Goal: Check status: Check status

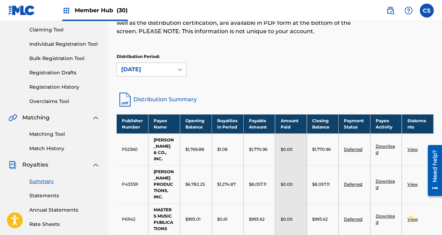
scroll to position [51, 0]
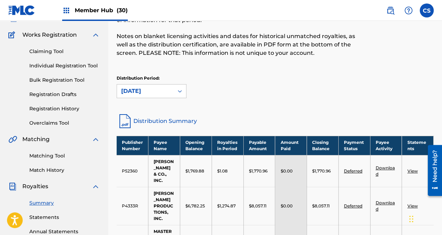
click at [181, 91] on icon at bounding box center [180, 91] width 4 height 2
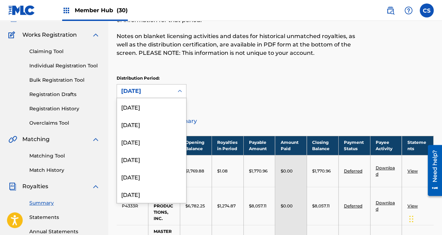
scroll to position [634, 0]
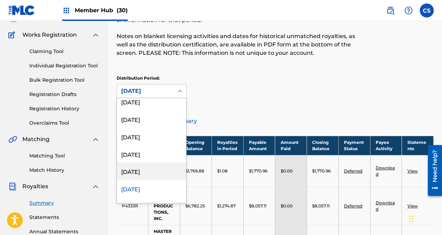
click at [148, 173] on div "[DATE]" at bounding box center [151, 170] width 69 height 17
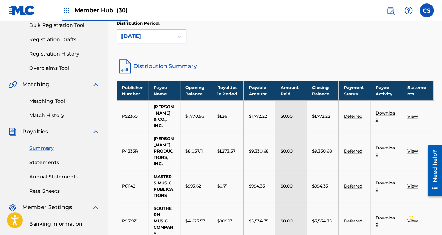
scroll to position [88, 0]
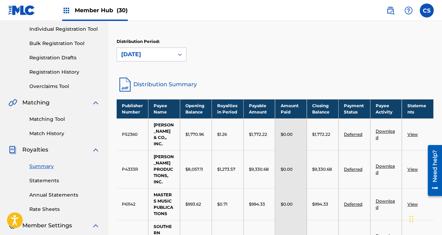
click at [176, 53] on div at bounding box center [179, 54] width 13 height 13
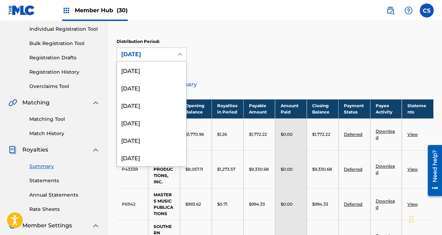
scroll to position [616, 0]
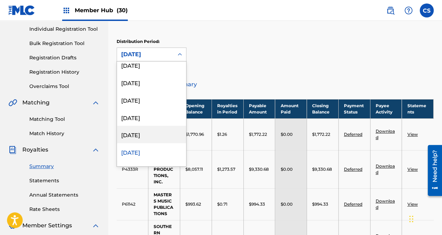
click at [136, 131] on div "[DATE]" at bounding box center [151, 134] width 69 height 17
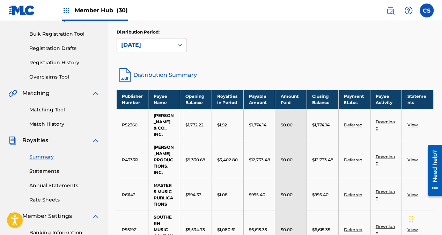
scroll to position [88, 0]
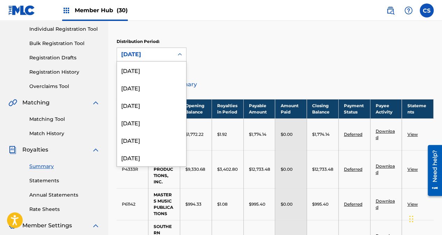
click at [179, 54] on icon at bounding box center [180, 54] width 4 height 2
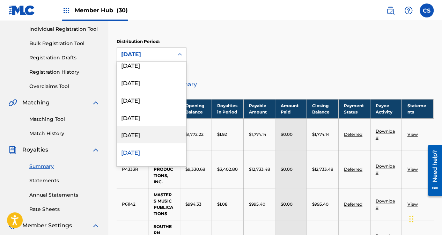
click at [144, 132] on div "[DATE]" at bounding box center [151, 134] width 69 height 17
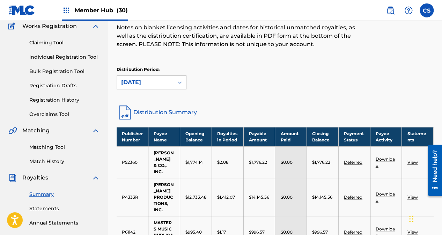
scroll to position [51, 0]
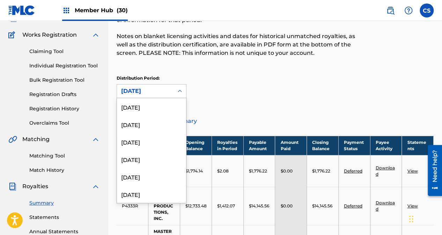
click at [151, 91] on div "[DATE]" at bounding box center [145, 91] width 48 height 8
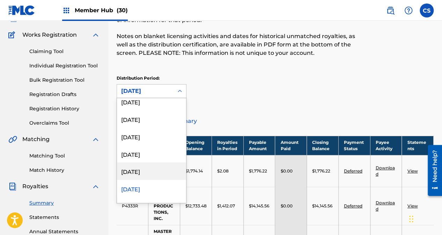
click at [143, 171] on div "[DATE]" at bounding box center [151, 170] width 69 height 17
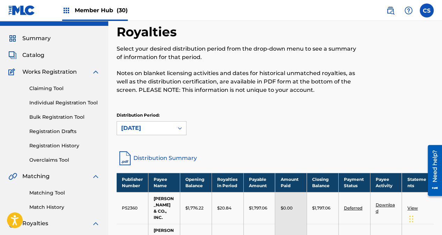
scroll to position [19, 0]
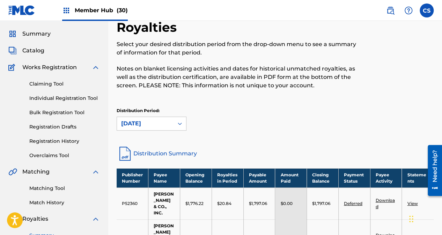
click at [168, 129] on div "[DATE]" at bounding box center [145, 123] width 57 height 13
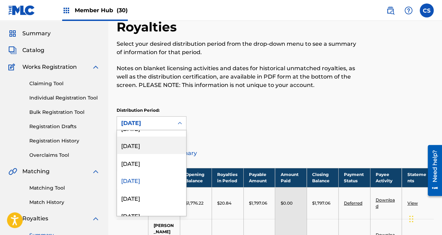
scroll to position [615, 0]
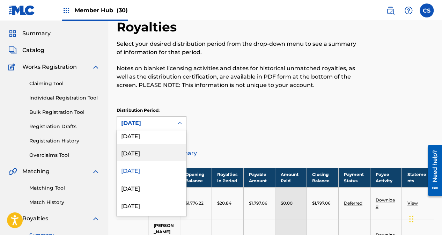
click at [162, 153] on div "[DATE]" at bounding box center [151, 152] width 69 height 17
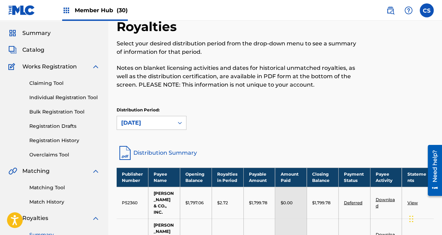
scroll to position [19, 0]
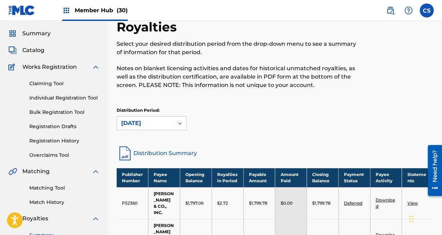
click at [182, 127] on div at bounding box center [179, 123] width 13 height 13
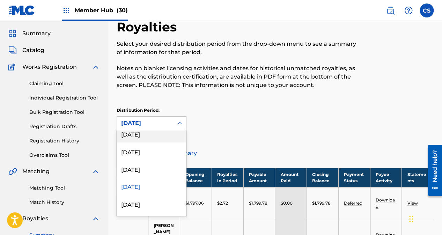
scroll to position [595, 0]
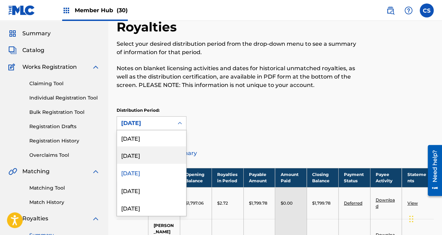
click at [157, 157] on div "[DATE]" at bounding box center [151, 154] width 69 height 17
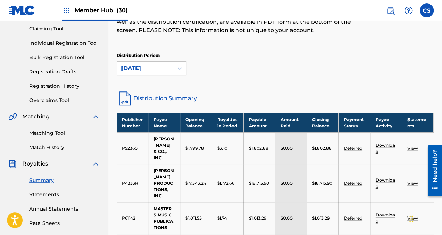
scroll to position [56, 0]
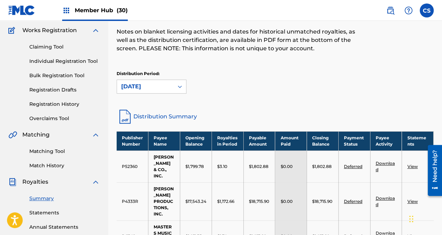
click at [182, 84] on icon at bounding box center [179, 86] width 7 height 7
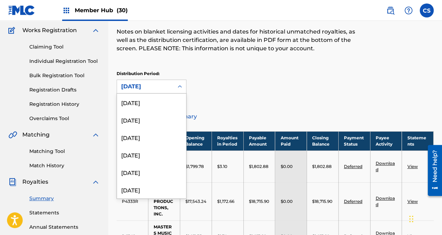
scroll to position [529, 0]
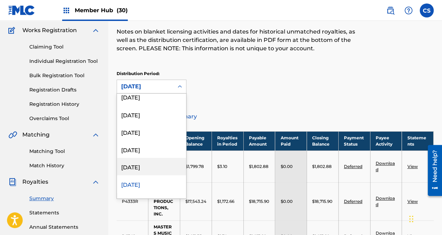
click at [157, 168] on div "[DATE]" at bounding box center [151, 166] width 69 height 17
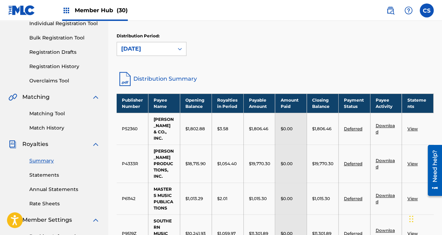
scroll to position [93, 0]
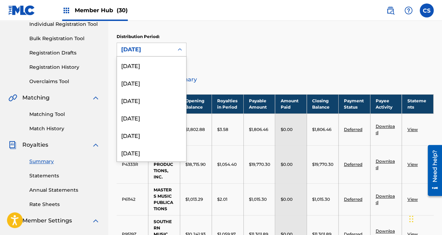
click at [177, 51] on icon at bounding box center [179, 49] width 7 height 7
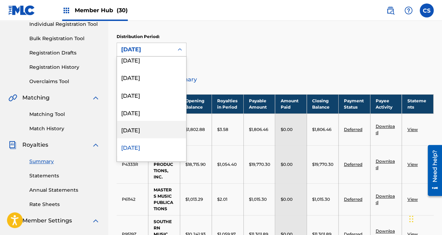
click at [163, 128] on div "[DATE]" at bounding box center [151, 129] width 69 height 17
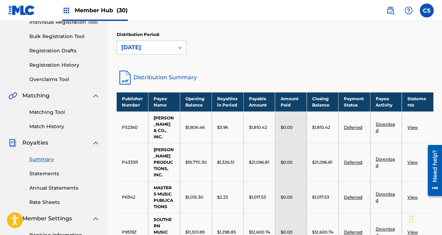
scroll to position [93, 0]
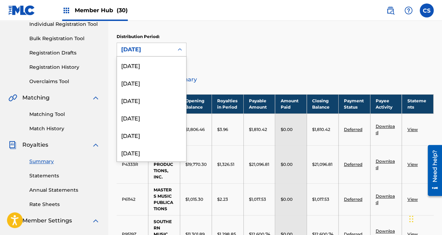
click at [177, 50] on icon at bounding box center [179, 49] width 7 height 7
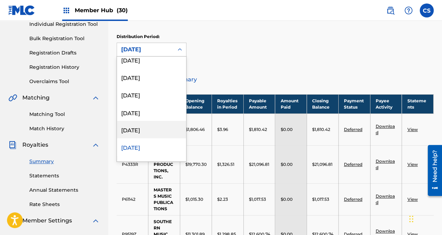
drag, startPoint x: 151, startPoint y: 128, endPoint x: 156, endPoint y: 117, distance: 12.3
click at [151, 128] on div "[DATE]" at bounding box center [151, 129] width 69 height 17
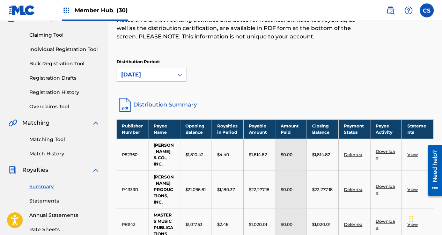
scroll to position [56, 0]
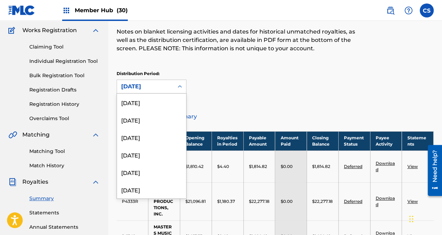
click at [177, 86] on div at bounding box center [179, 86] width 13 height 13
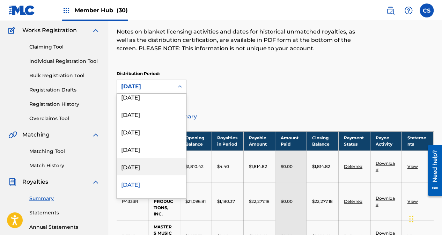
click at [146, 163] on div "[DATE]" at bounding box center [151, 166] width 69 height 17
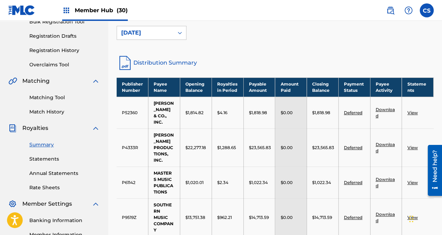
scroll to position [93, 0]
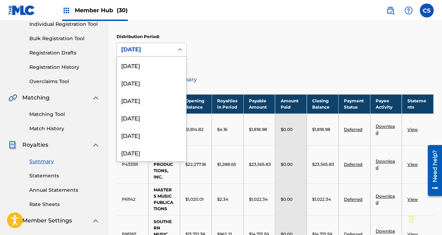
click at [174, 50] on div at bounding box center [179, 49] width 13 height 13
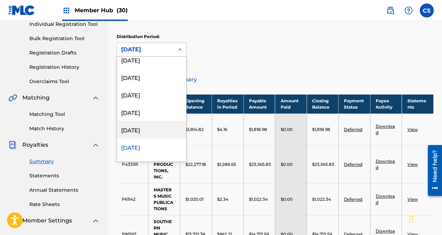
click at [151, 128] on div "[DATE]" at bounding box center [151, 129] width 69 height 17
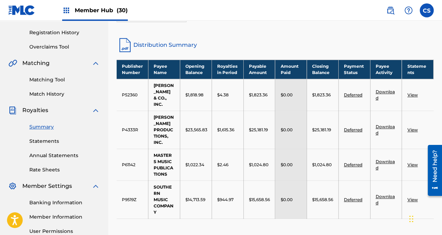
scroll to position [93, 0]
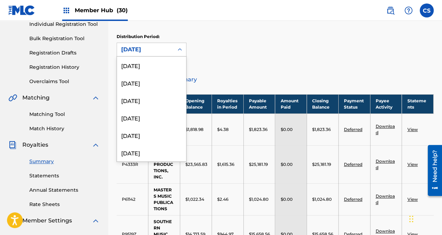
click at [170, 50] on div "[DATE]" at bounding box center [145, 49] width 57 height 13
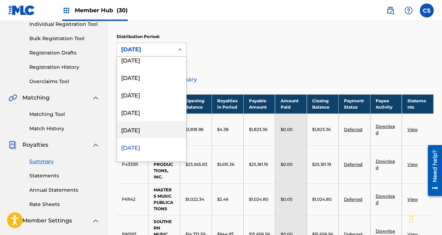
click at [164, 128] on div "[DATE]" at bounding box center [151, 129] width 69 height 17
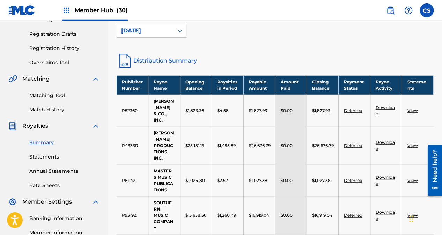
scroll to position [93, 0]
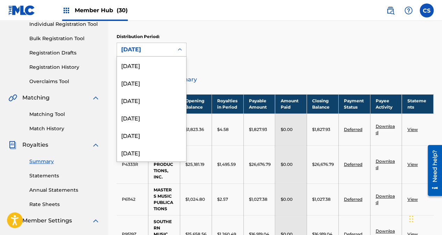
click at [159, 49] on div "[DATE]" at bounding box center [145, 49] width 48 height 8
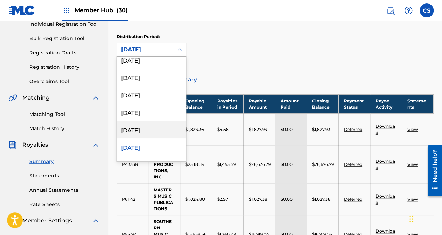
drag, startPoint x: 145, startPoint y: 127, endPoint x: 152, endPoint y: 119, distance: 10.4
click at [145, 127] on div "[DATE]" at bounding box center [151, 129] width 69 height 17
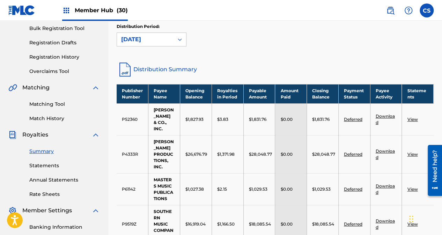
scroll to position [93, 0]
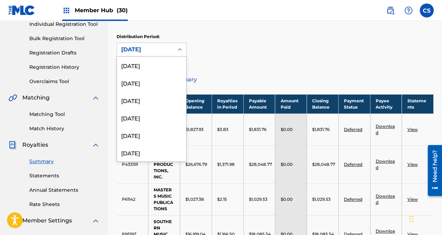
click at [149, 51] on div "[DATE]" at bounding box center [145, 49] width 48 height 8
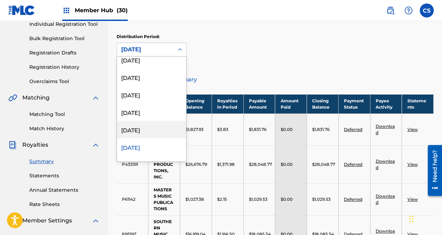
click at [139, 131] on div "[DATE]" at bounding box center [151, 129] width 69 height 17
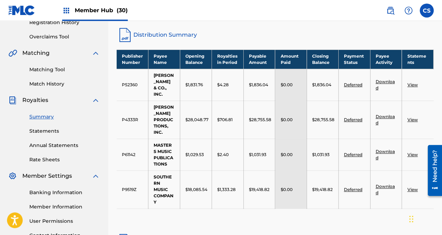
scroll to position [93, 0]
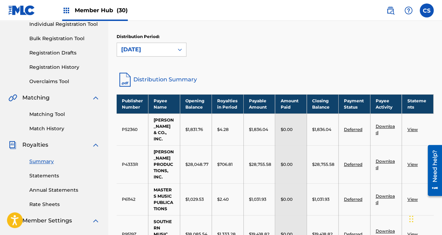
click at [140, 51] on div "[DATE]" at bounding box center [145, 49] width 48 height 8
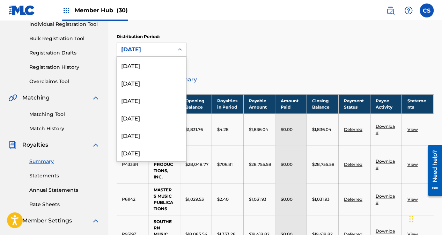
scroll to position [389, 0]
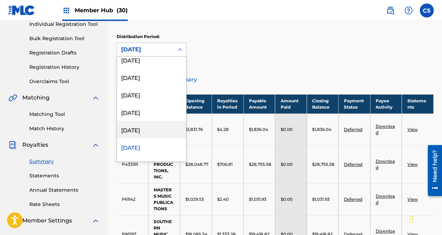
click at [134, 128] on div "[DATE]" at bounding box center [151, 129] width 69 height 17
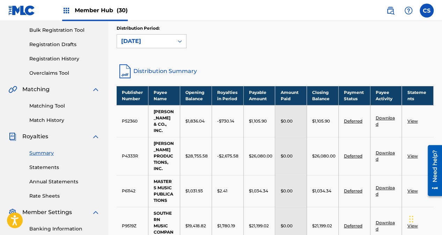
scroll to position [93, 0]
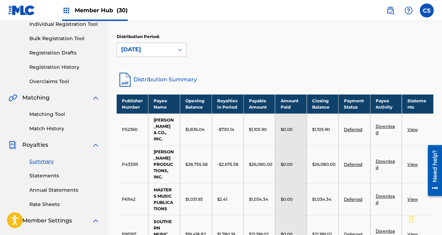
click at [148, 49] on div "[DATE]" at bounding box center [145, 49] width 48 height 8
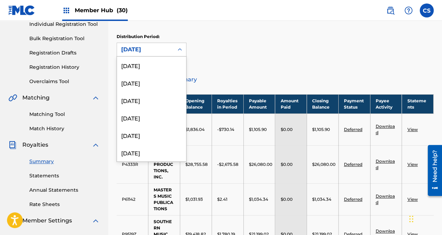
scroll to position [372, 0]
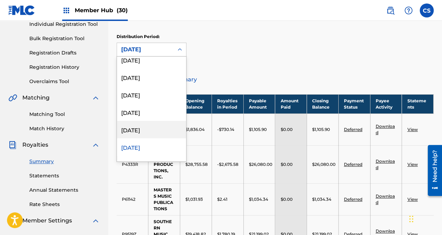
click at [149, 125] on div "[DATE]" at bounding box center [151, 129] width 69 height 17
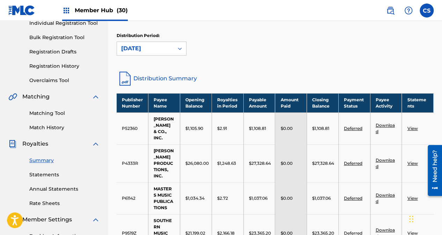
scroll to position [93, 0]
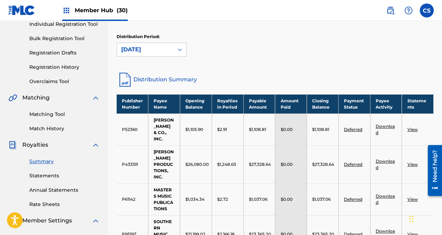
click at [158, 53] on div "[DATE]" at bounding box center [145, 49] width 48 height 8
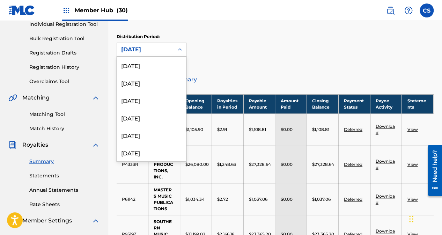
scroll to position [355, 0]
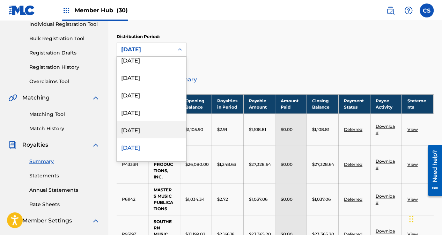
click at [150, 129] on div "[DATE]" at bounding box center [151, 129] width 69 height 17
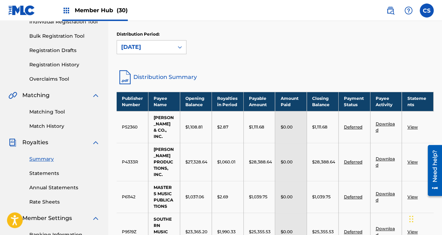
scroll to position [93, 0]
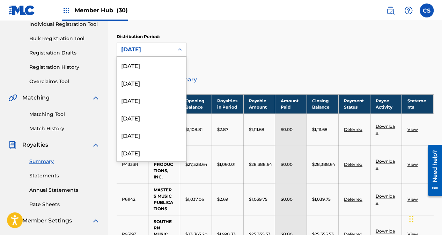
click at [163, 51] on div "[DATE]" at bounding box center [145, 49] width 48 height 8
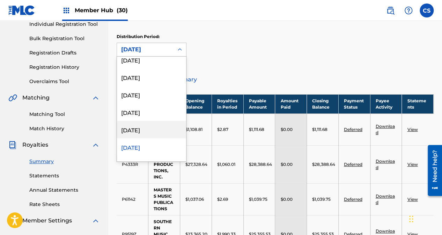
click at [144, 128] on div "[DATE]" at bounding box center [151, 129] width 69 height 17
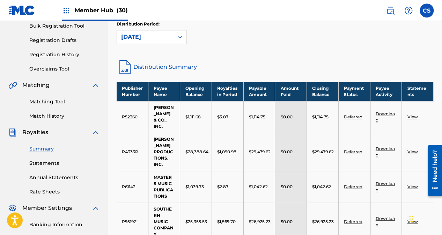
scroll to position [93, 0]
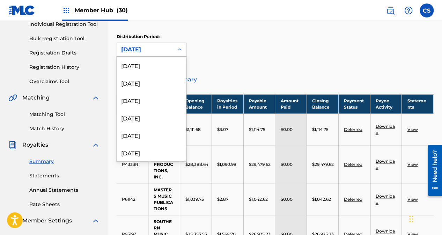
click at [156, 50] on div "[DATE]" at bounding box center [145, 49] width 48 height 8
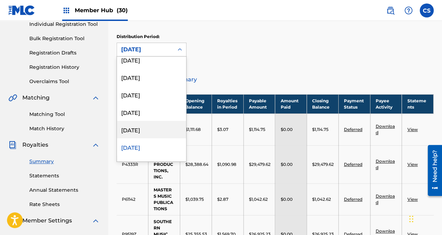
click at [147, 131] on div "[DATE]" at bounding box center [151, 129] width 69 height 17
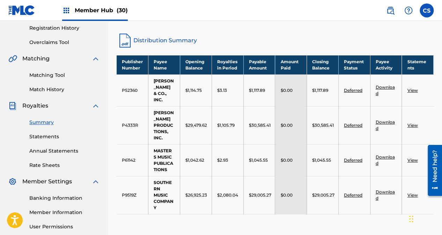
scroll to position [56, 0]
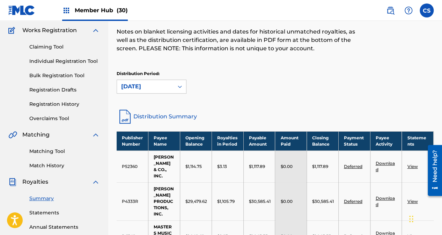
click at [160, 86] on div "[DATE]" at bounding box center [145, 86] width 48 height 8
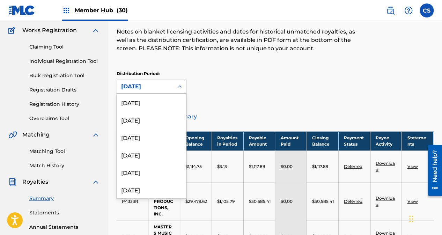
scroll to position [302, 0]
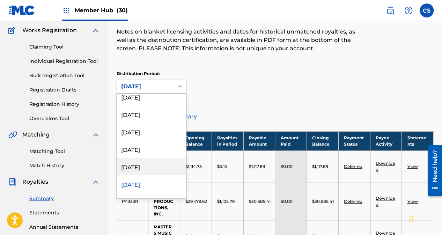
drag, startPoint x: 146, startPoint y: 165, endPoint x: 161, endPoint y: 154, distance: 19.4
click at [148, 164] on div "[DATE]" at bounding box center [151, 166] width 69 height 17
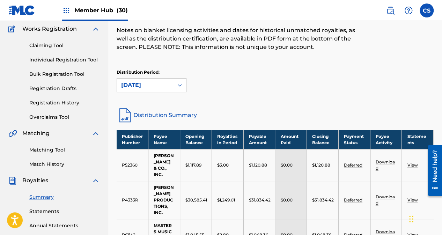
scroll to position [56, 0]
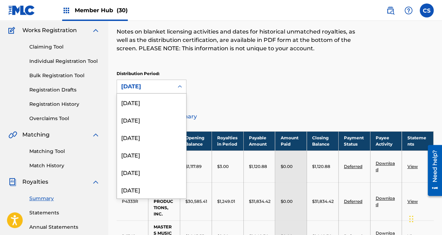
click at [171, 87] on div "[DATE]" at bounding box center [145, 86] width 57 height 13
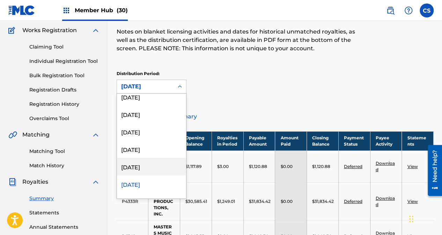
click at [152, 165] on div "[DATE]" at bounding box center [151, 166] width 69 height 17
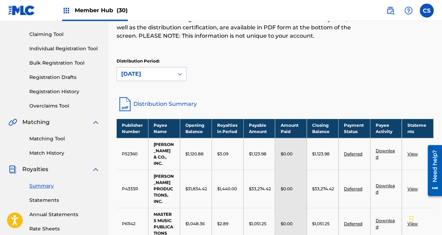
scroll to position [56, 0]
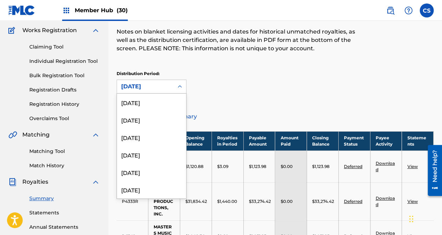
click at [159, 86] on div "[DATE]" at bounding box center [145, 86] width 48 height 8
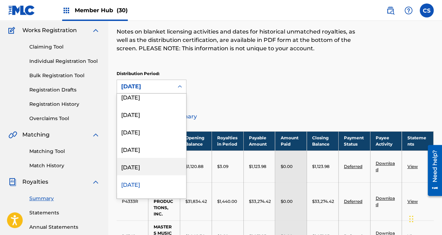
click at [140, 167] on div "[DATE]" at bounding box center [151, 166] width 69 height 17
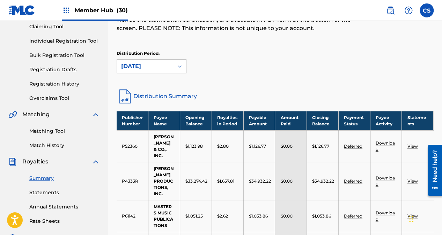
scroll to position [56, 0]
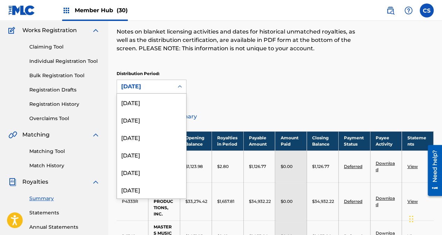
click at [168, 86] on div "[DATE]" at bounding box center [145, 86] width 48 height 8
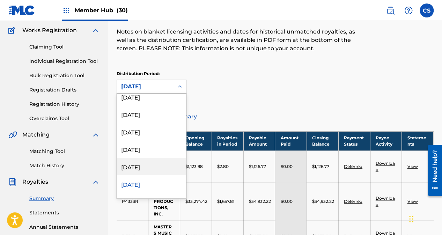
click at [148, 164] on div "[DATE]" at bounding box center [151, 166] width 69 height 17
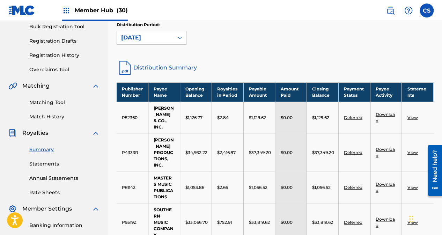
scroll to position [93, 0]
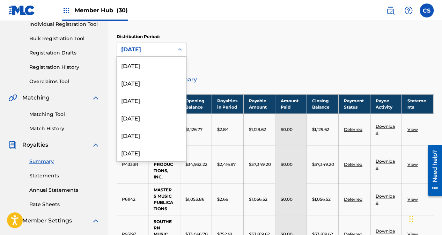
click at [161, 51] on div "[DATE]" at bounding box center [145, 49] width 48 height 8
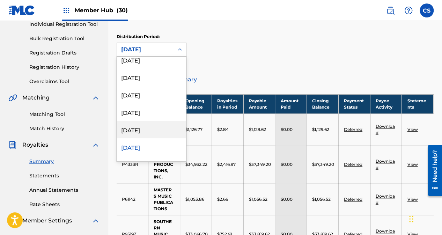
click at [144, 129] on div "[DATE]" at bounding box center [151, 129] width 69 height 17
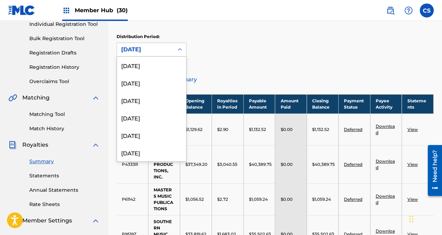
click at [149, 52] on div "[DATE]" at bounding box center [145, 49] width 48 height 8
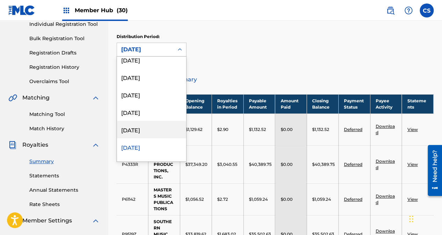
click at [135, 129] on div "[DATE]" at bounding box center [151, 129] width 69 height 17
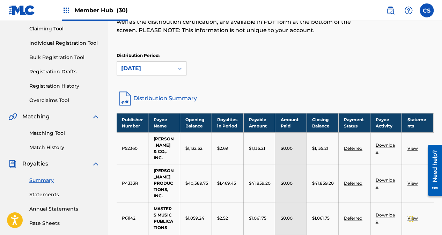
scroll to position [56, 0]
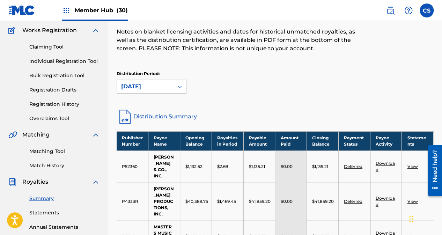
click at [155, 85] on div "[DATE]" at bounding box center [145, 86] width 48 height 8
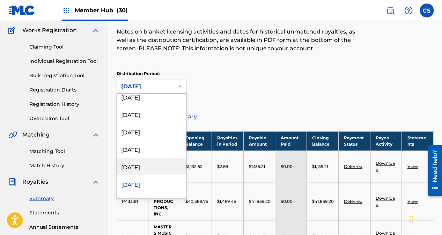
click at [144, 165] on div "[DATE]" at bounding box center [151, 166] width 69 height 17
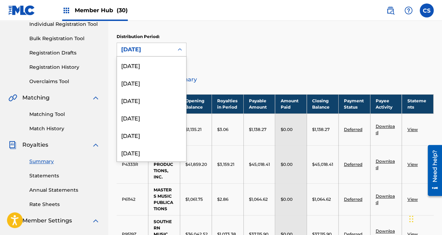
click at [146, 51] on div "[DATE]" at bounding box center [145, 49] width 48 height 8
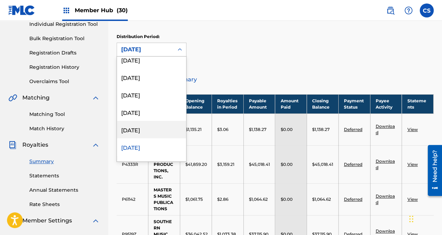
click at [134, 126] on div "[DATE]" at bounding box center [151, 129] width 69 height 17
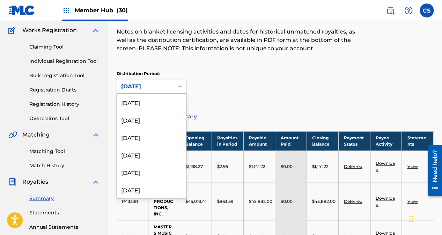
click at [149, 90] on div "[DATE]" at bounding box center [145, 86] width 48 height 8
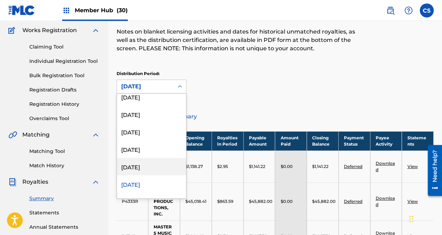
click at [134, 166] on div "[DATE]" at bounding box center [151, 166] width 69 height 17
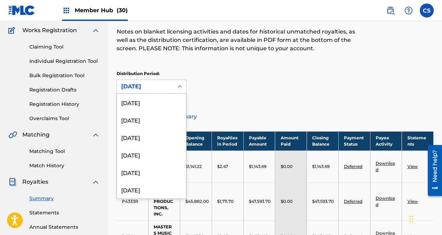
click at [145, 87] on div "[DATE]" at bounding box center [145, 86] width 48 height 8
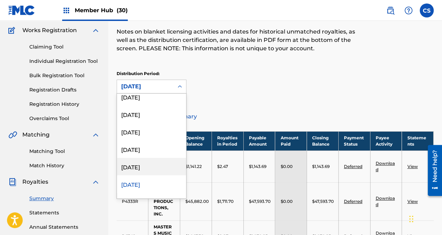
click at [134, 165] on div "[DATE]" at bounding box center [151, 166] width 69 height 17
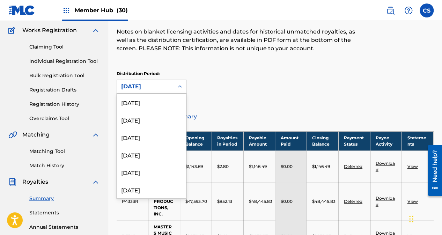
click at [160, 84] on div "[DATE]" at bounding box center [145, 86] width 48 height 8
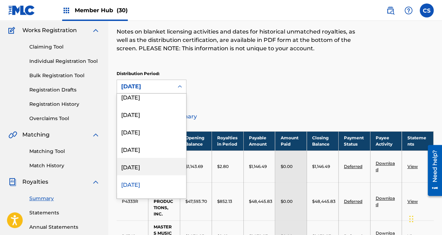
click at [147, 166] on div "[DATE]" at bounding box center [151, 166] width 69 height 17
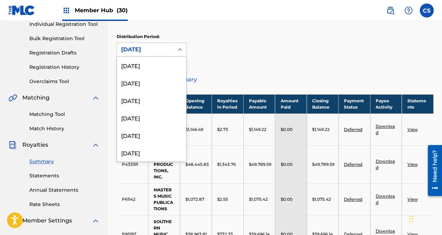
click at [148, 50] on div "[DATE]" at bounding box center [145, 49] width 48 height 8
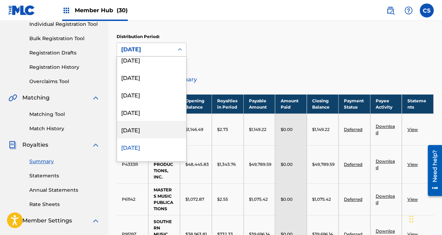
click at [150, 129] on div "[DATE]" at bounding box center [151, 129] width 69 height 17
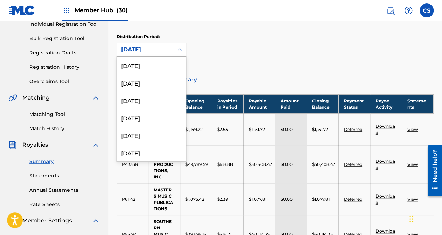
click at [141, 48] on div "[DATE]" at bounding box center [145, 49] width 48 height 8
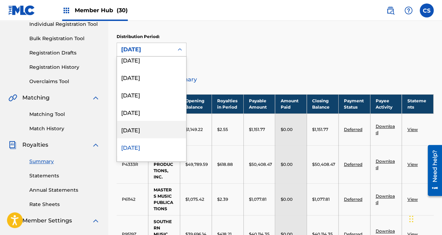
click at [142, 128] on div "[DATE]" at bounding box center [151, 129] width 69 height 17
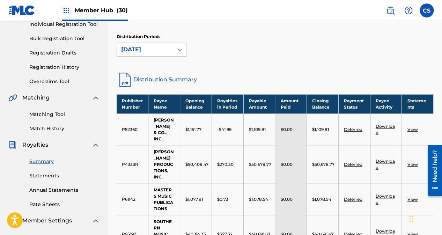
click at [156, 49] on div "[DATE]" at bounding box center [145, 49] width 48 height 8
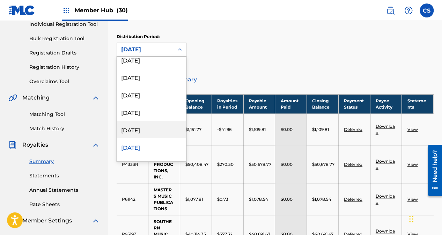
click at [146, 130] on div "[DATE]" at bounding box center [151, 129] width 69 height 17
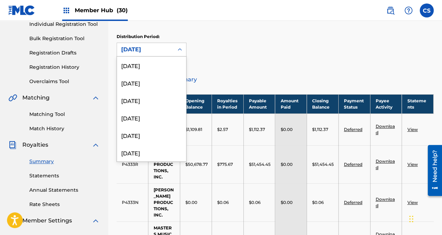
click at [152, 51] on div "[DATE]" at bounding box center [145, 49] width 48 height 8
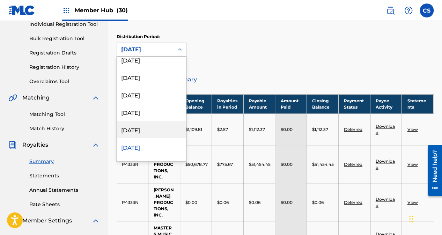
click at [143, 130] on div "[DATE]" at bounding box center [151, 129] width 69 height 17
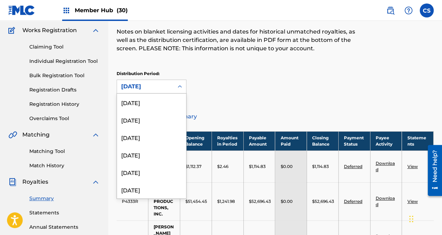
click at [157, 84] on div "[DATE]" at bounding box center [145, 86] width 48 height 8
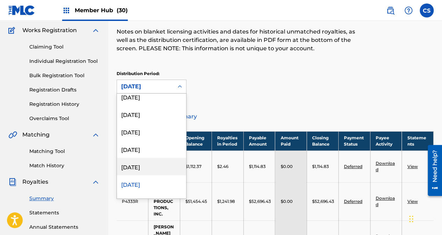
click at [143, 167] on div "[DATE]" at bounding box center [151, 166] width 69 height 17
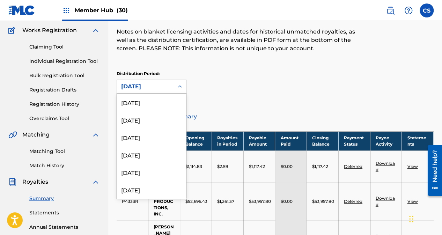
click at [149, 90] on div "[DATE]" at bounding box center [145, 86] width 48 height 8
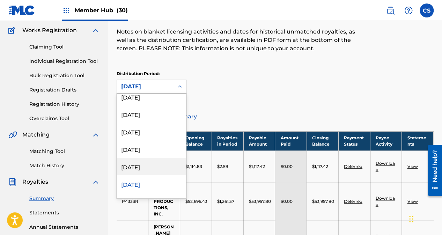
click at [141, 167] on div "[DATE]" at bounding box center [151, 166] width 69 height 17
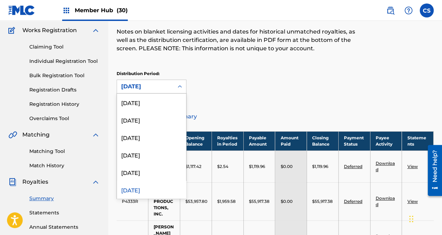
click at [153, 89] on div "[DATE]" at bounding box center [145, 86] width 48 height 8
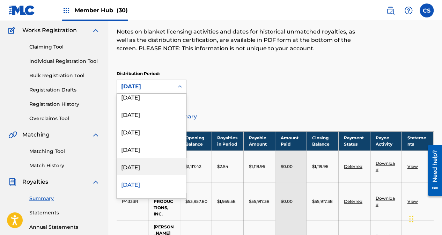
click at [137, 168] on div "[DATE]" at bounding box center [151, 166] width 69 height 17
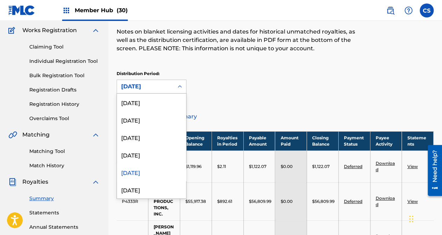
click at [156, 85] on div "[DATE]" at bounding box center [145, 86] width 48 height 8
click at [149, 153] on div "[DATE]" at bounding box center [151, 154] width 69 height 17
click at [150, 87] on div "[DATE]" at bounding box center [145, 86] width 48 height 8
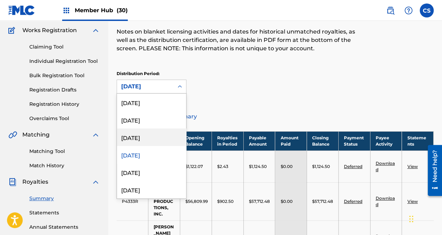
click at [144, 135] on div "[DATE]" at bounding box center [151, 136] width 69 height 17
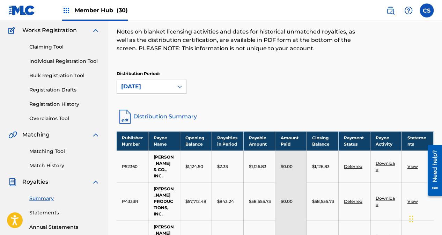
click at [143, 88] on div "[DATE]" at bounding box center [145, 86] width 48 height 8
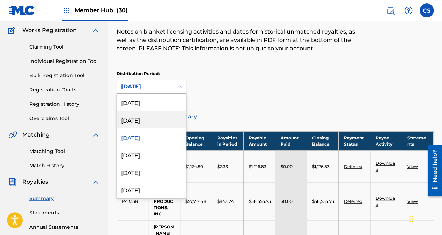
click at [153, 122] on div "[DATE]" at bounding box center [151, 119] width 69 height 17
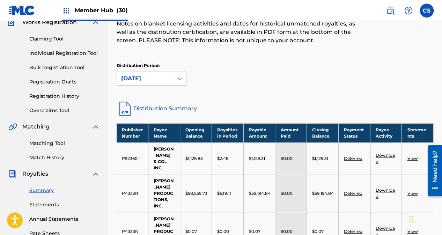
scroll to position [19, 0]
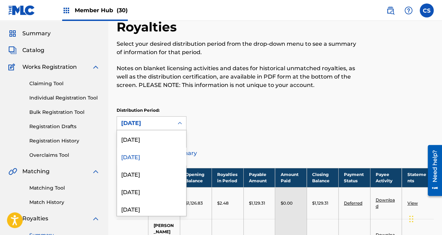
click at [146, 122] on div "[DATE]" at bounding box center [145, 123] width 48 height 8
click at [139, 143] on div "[DATE]" at bounding box center [151, 138] width 69 height 17
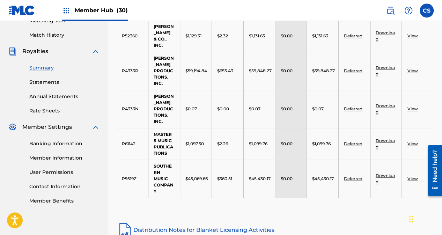
scroll to position [166, 0]
